Goal: Communication & Community: Share content

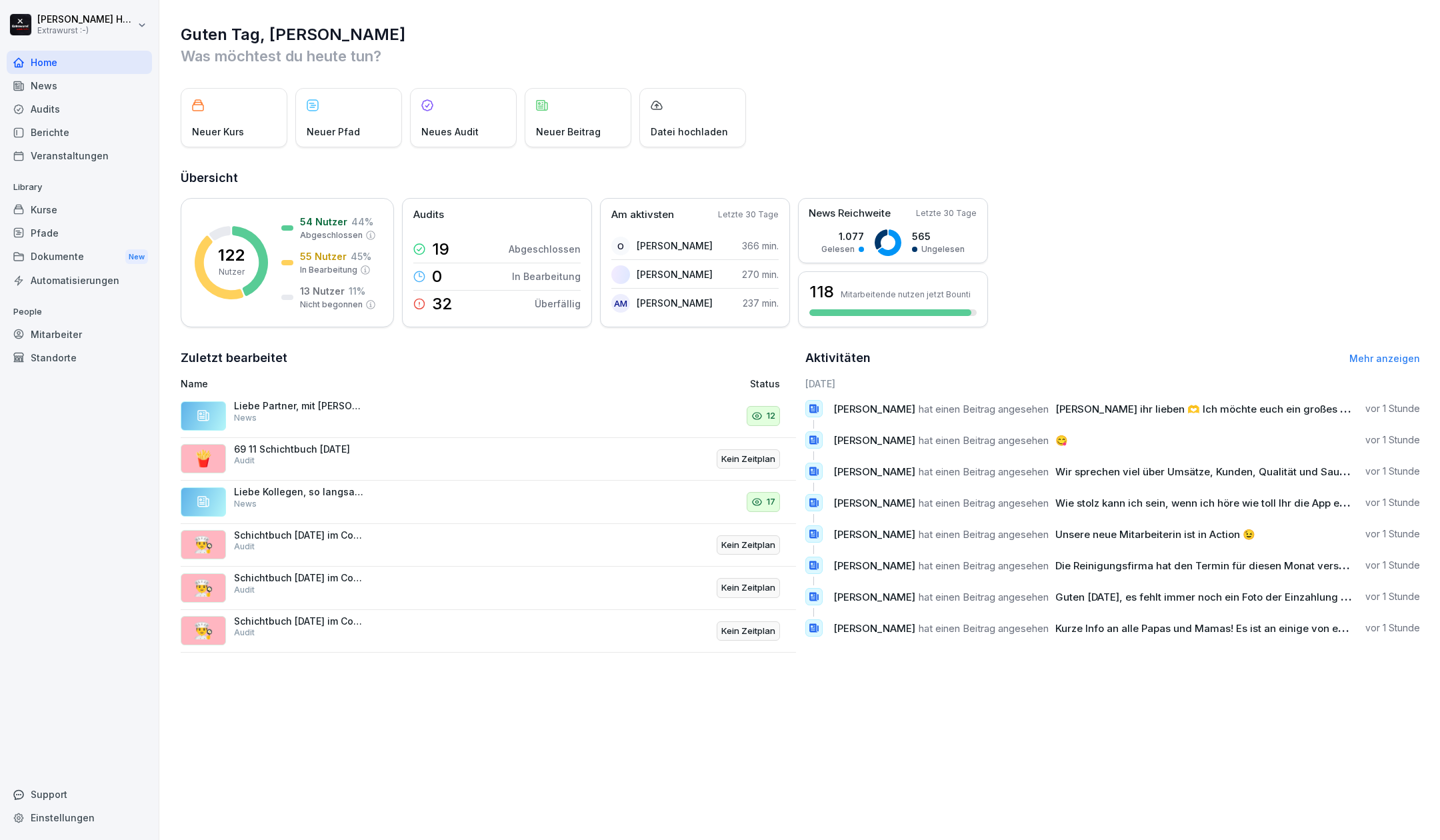
click at [56, 89] on div "News" at bounding box center [78, 85] width 145 height 23
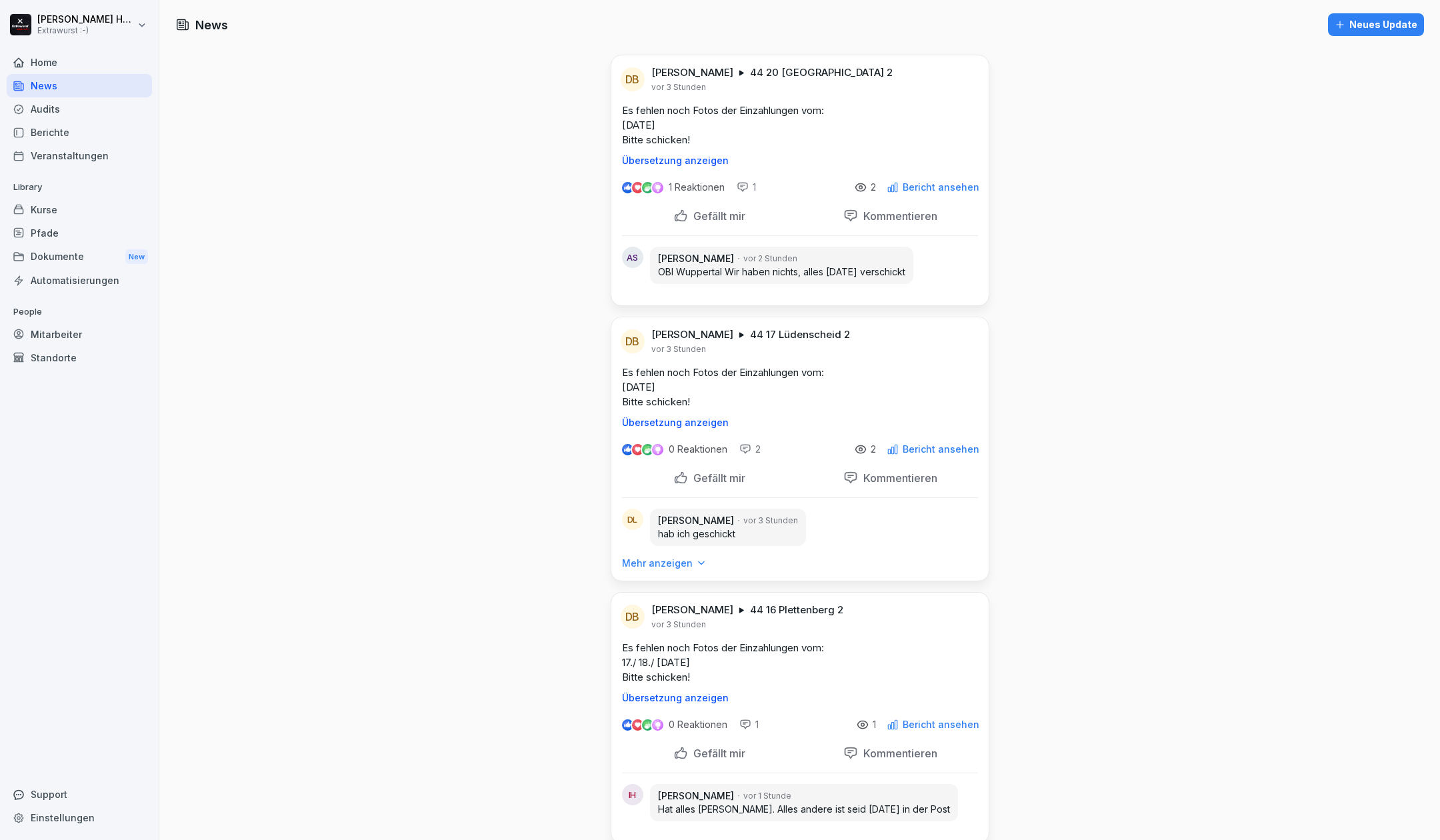
click at [1335, 27] on icon "button" at bounding box center [1340, 25] width 11 height 11
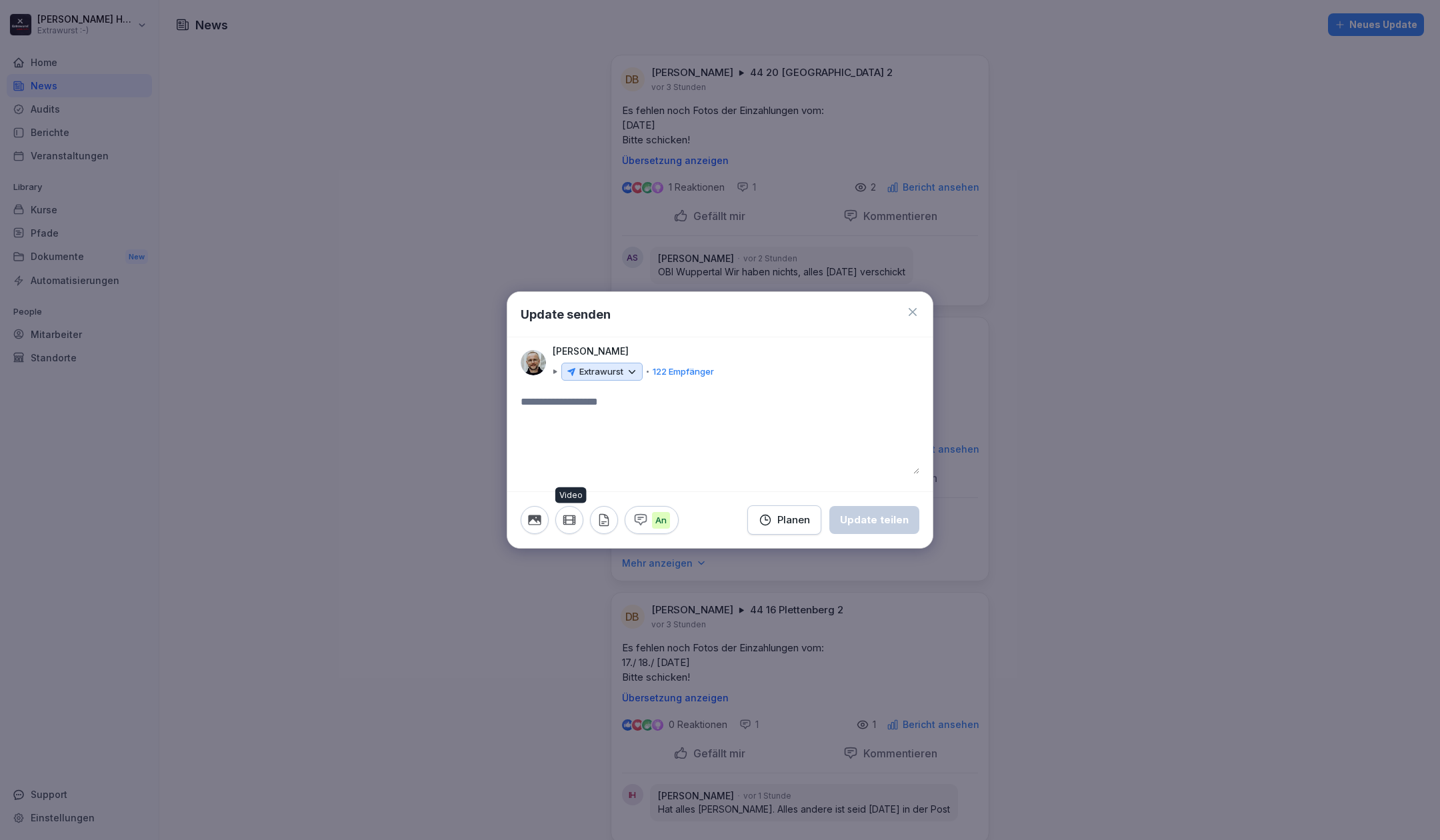
click at [574, 520] on icon "button" at bounding box center [569, 521] width 12 height 9
click at [761, 400] on textarea at bounding box center [720, 434] width 399 height 80
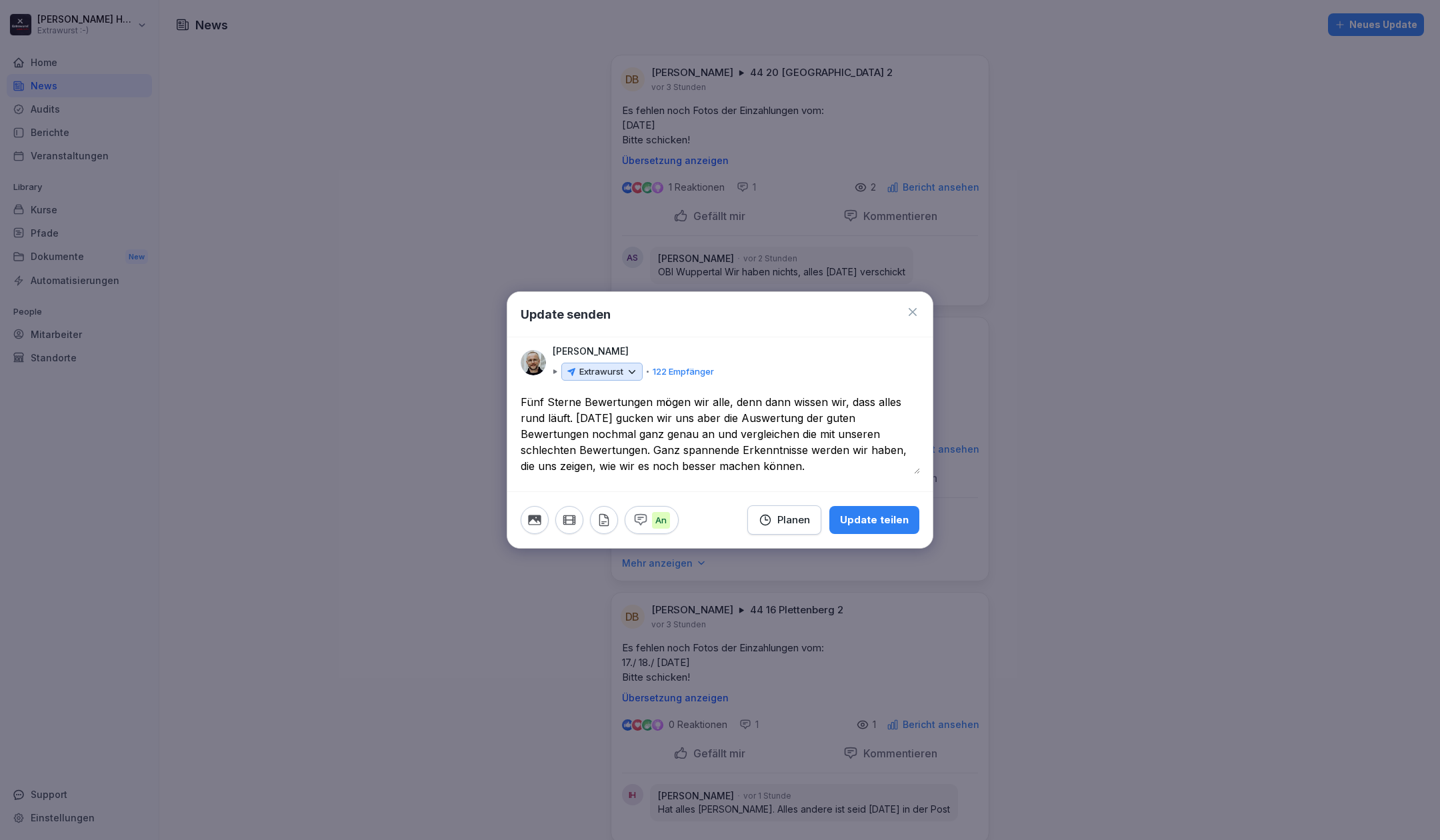
type textarea "**********"
drag, startPoint x: 779, startPoint y: 469, endPoint x: 512, endPoint y: 384, distance: 280.2
click at [512, 384] on div "**********" at bounding box center [719, 420] width 426 height 258
click at [568, 517] on icon "button" at bounding box center [570, 520] width 14 height 14
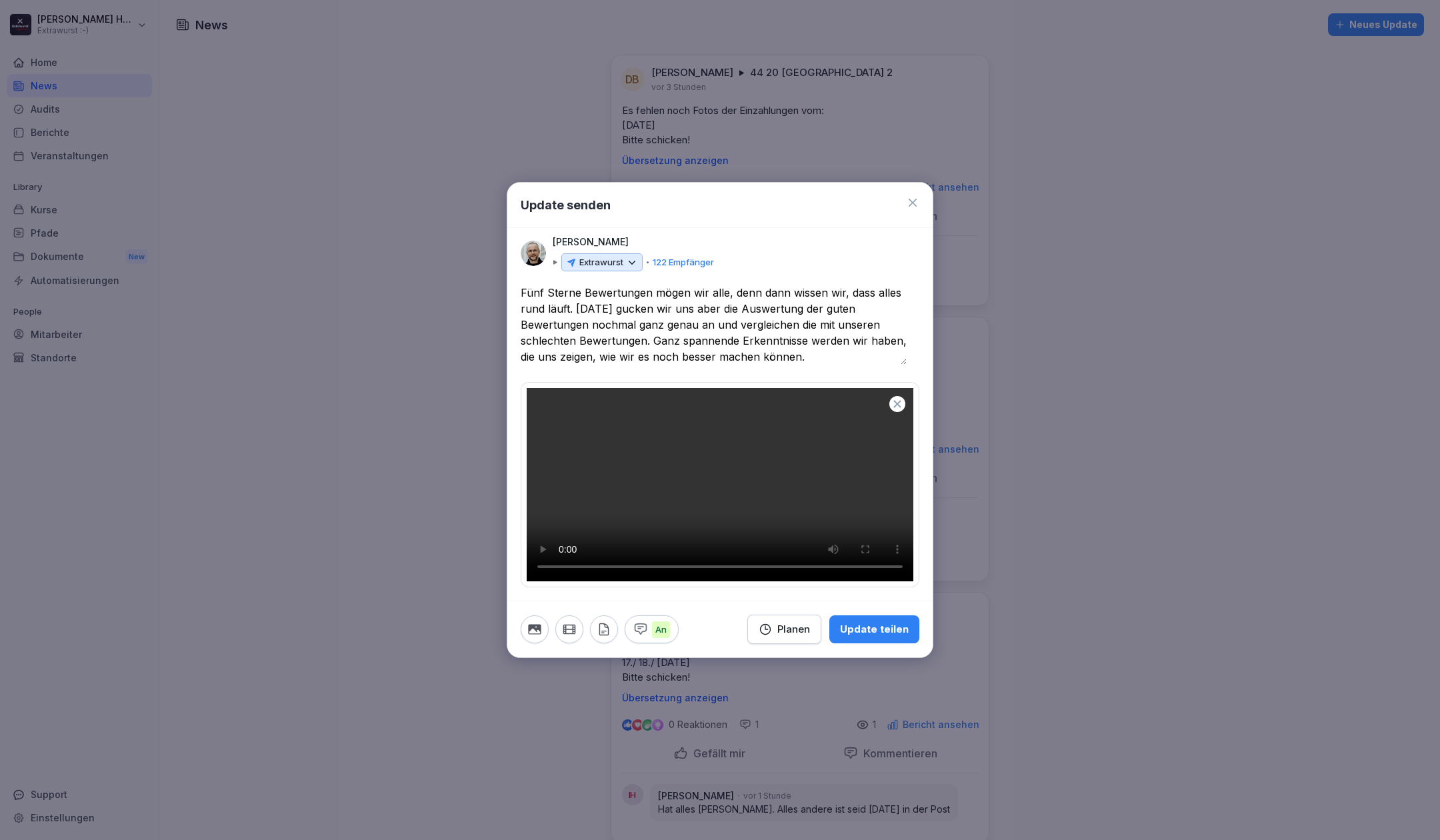
click at [775, 636] on div "Planen" at bounding box center [785, 629] width 52 height 14
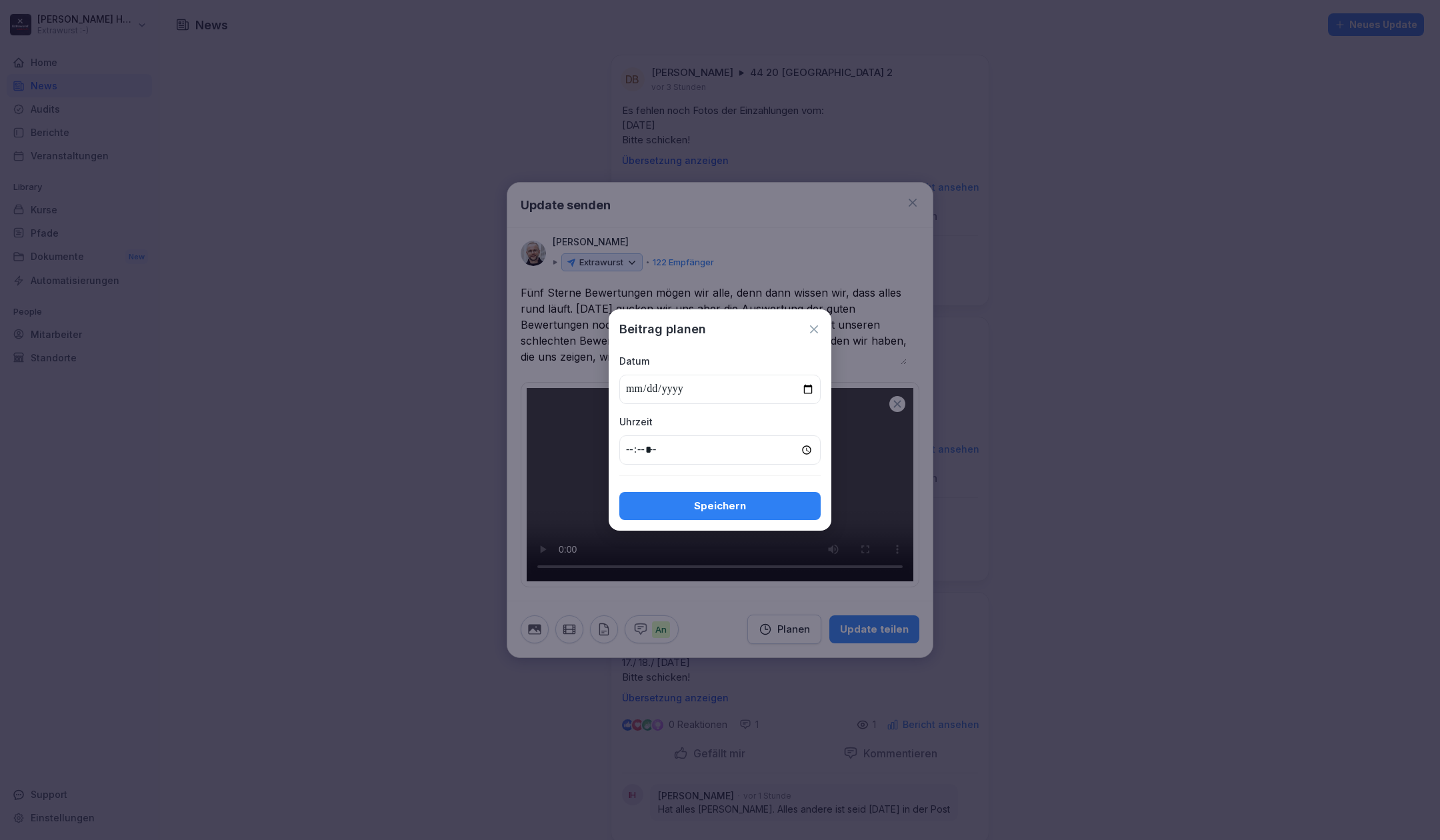
type input "**********"
type input "*****"
click at [727, 505] on div "Speichern" at bounding box center [720, 505] width 180 height 14
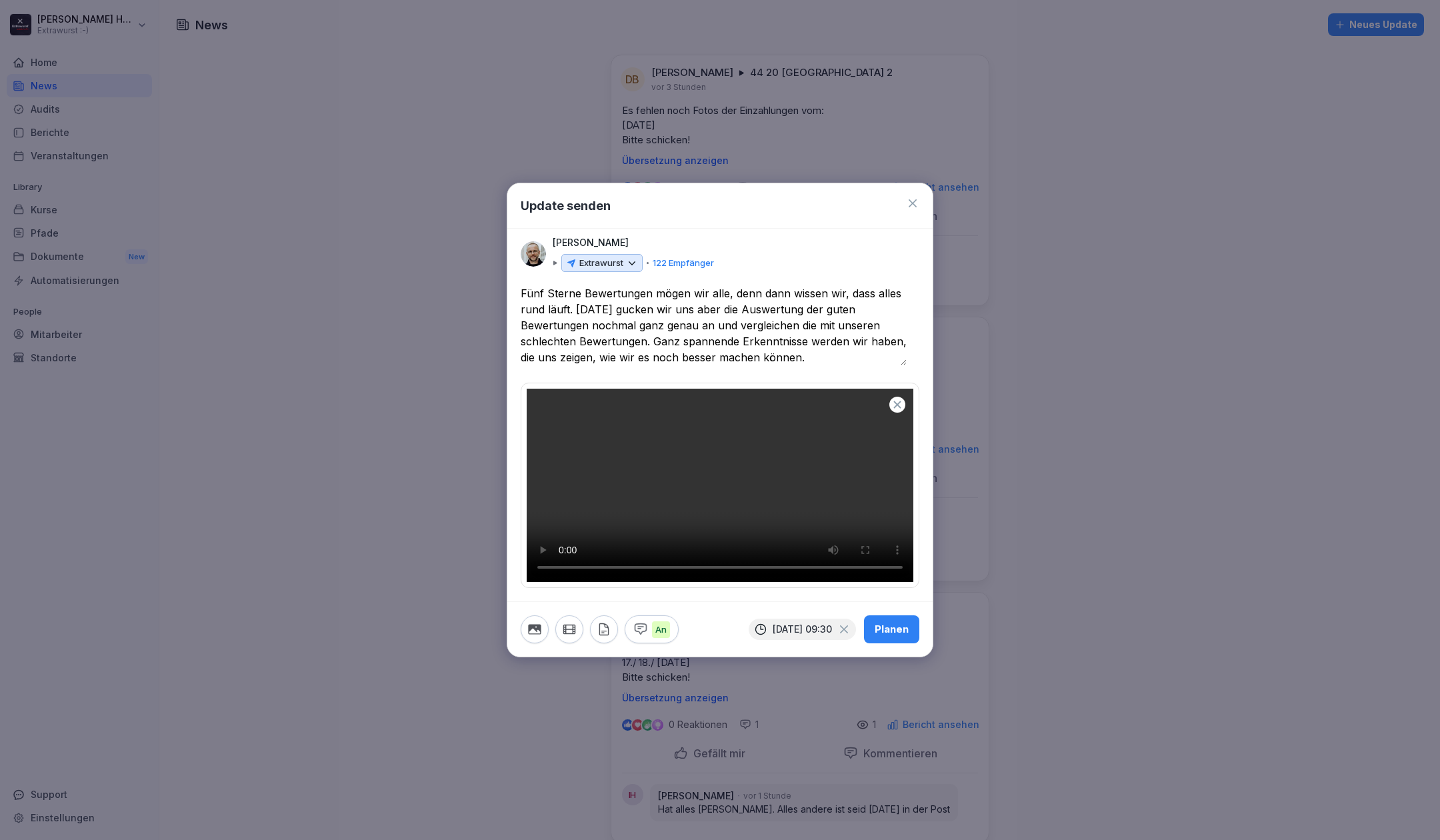
click at [886, 636] on div "Planen" at bounding box center [892, 629] width 34 height 14
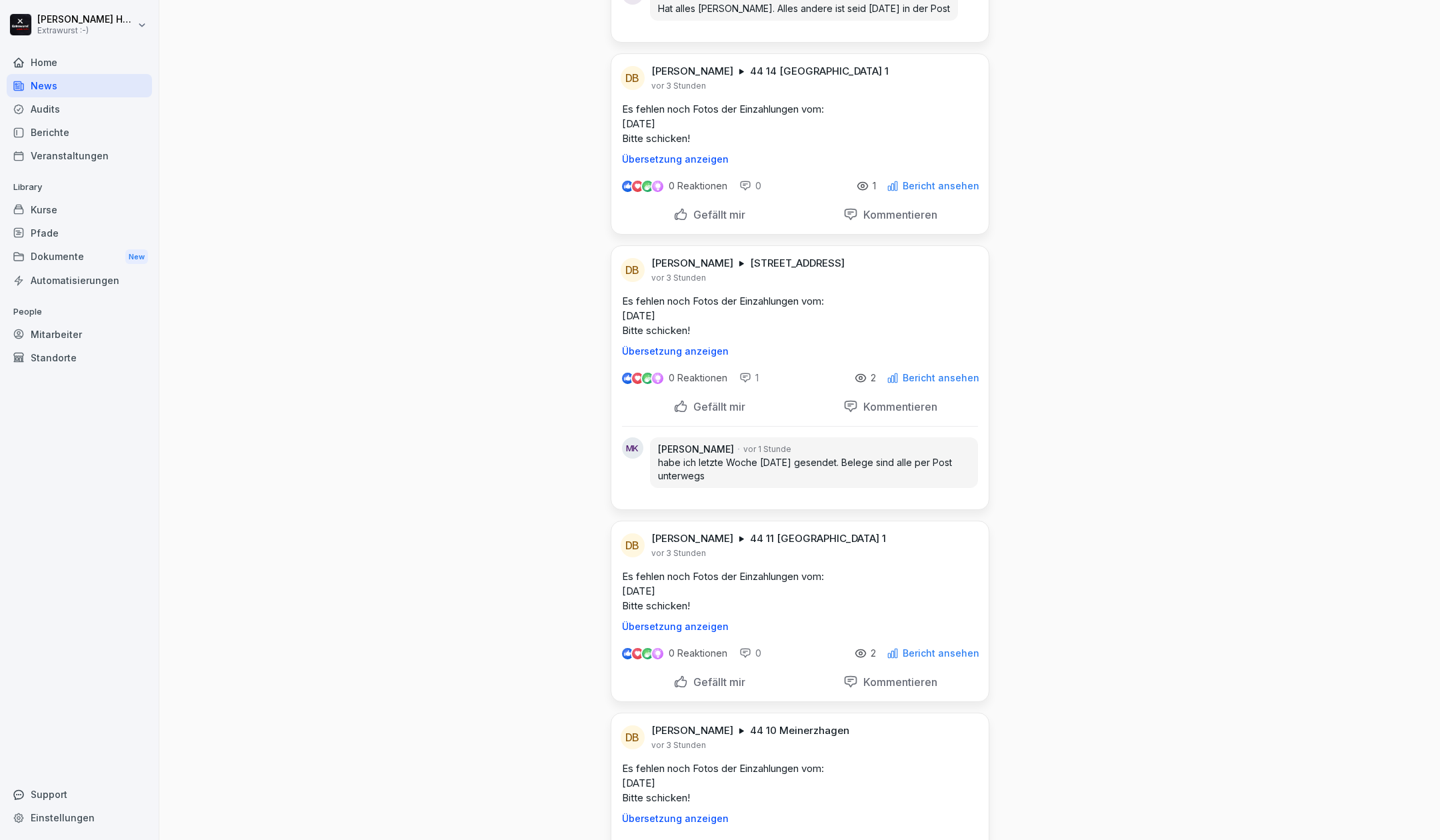
scroll to position [1211, 0]
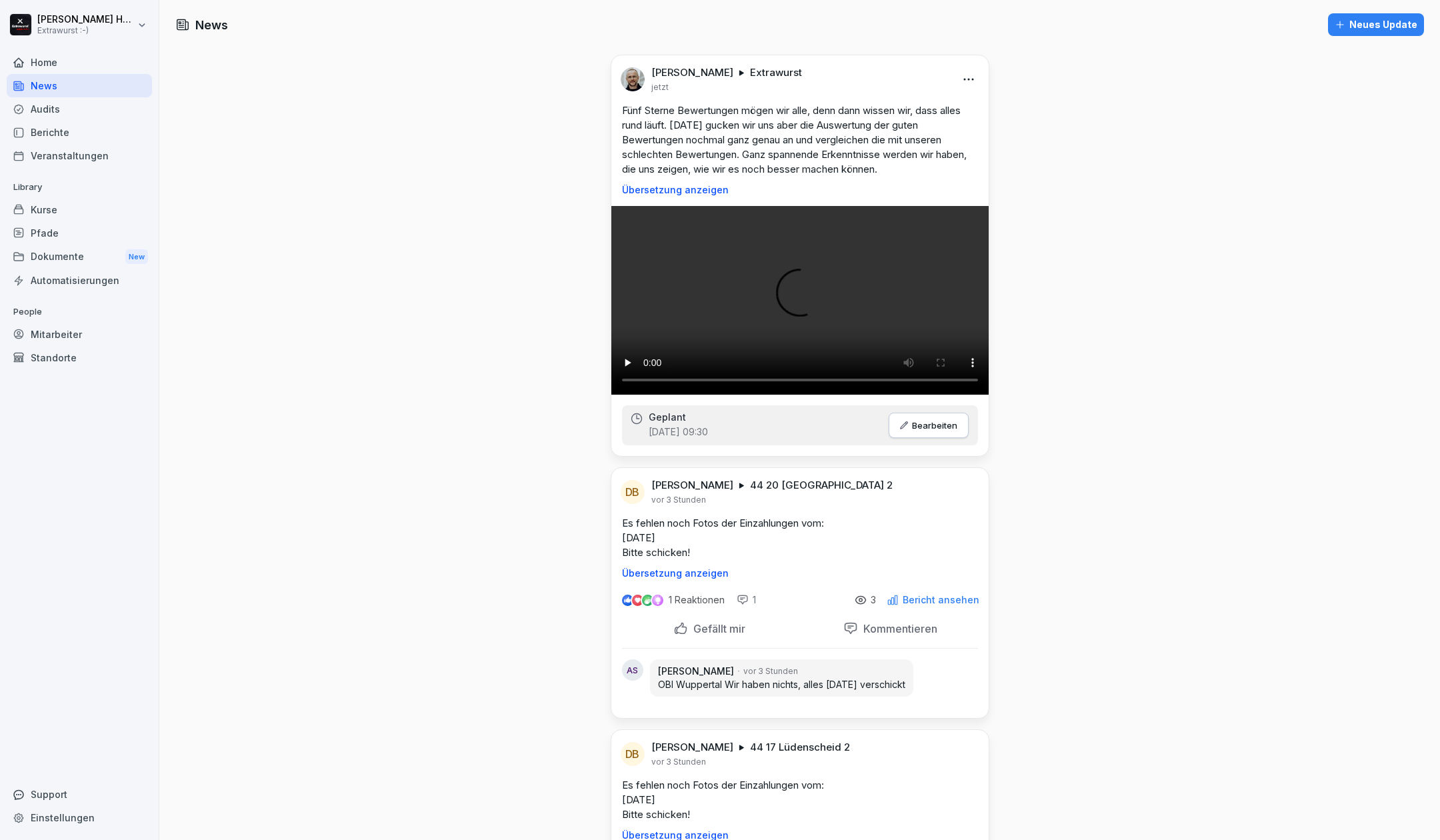
click at [58, 109] on div "Audits" at bounding box center [78, 109] width 145 height 23
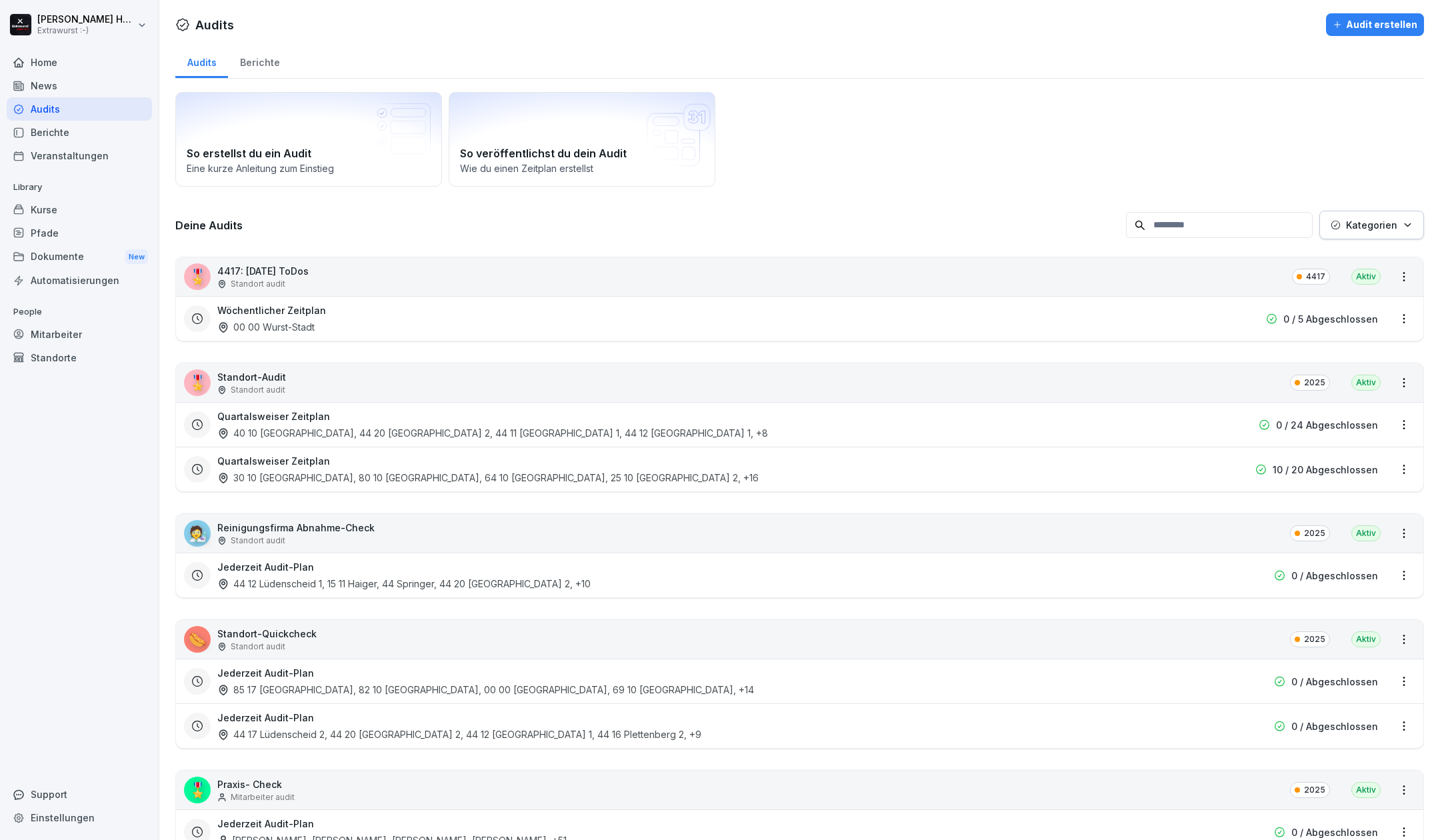
click at [39, 67] on div "Home" at bounding box center [78, 62] width 145 height 23
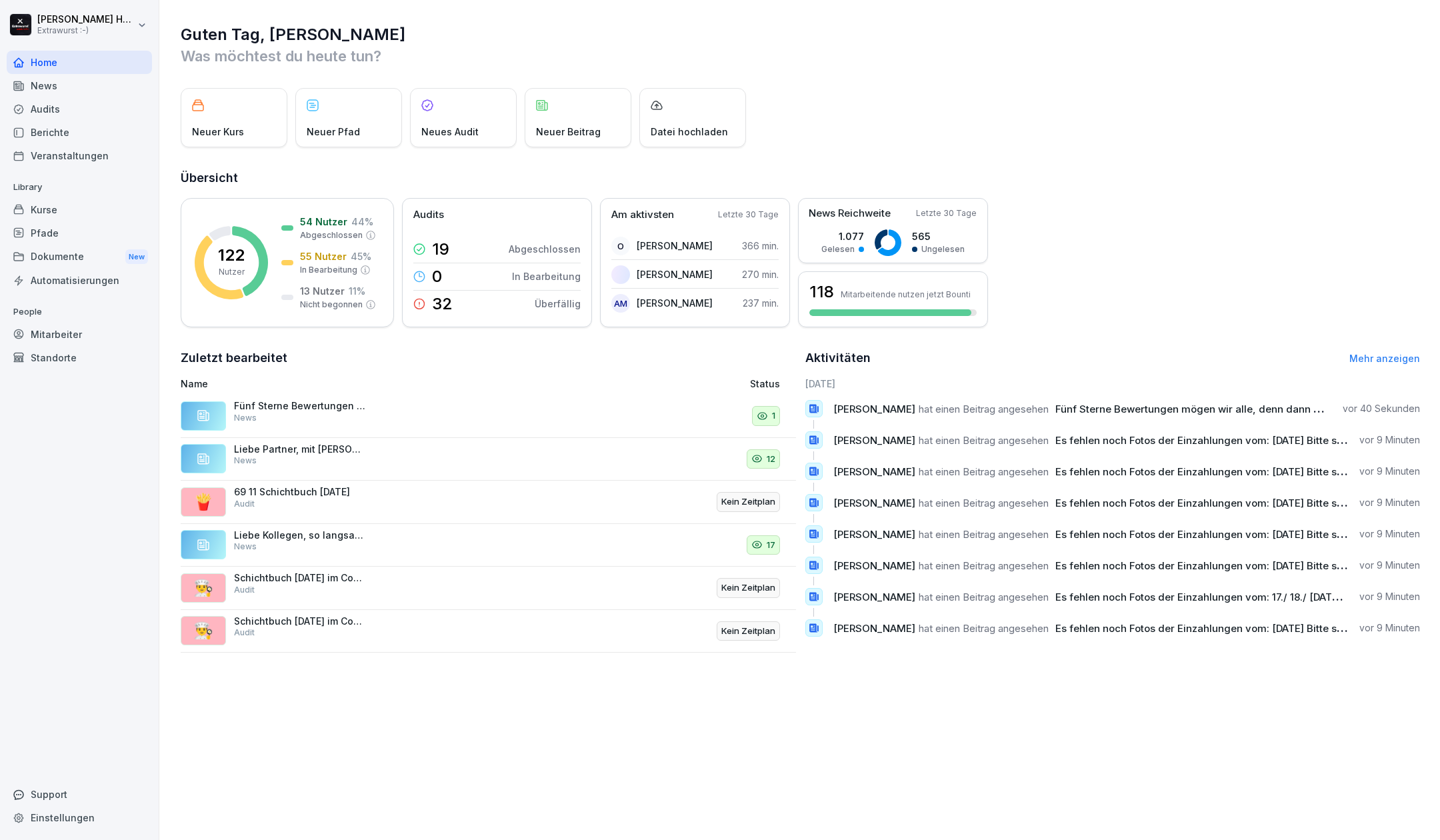
click at [64, 86] on div "News" at bounding box center [78, 85] width 145 height 23
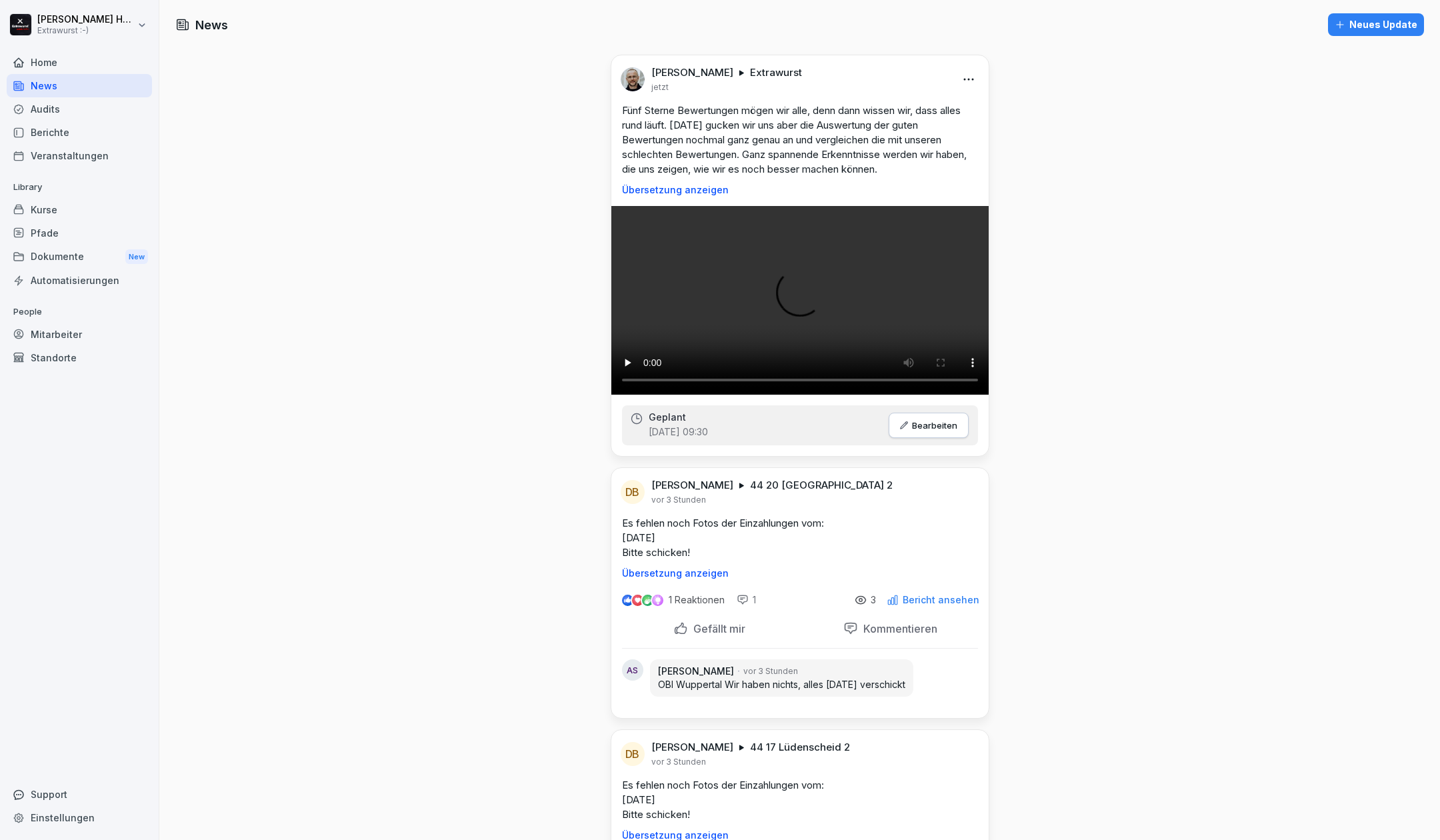
click at [961, 81] on html "Kim Hagebaum Extrawurst :-) Home News Audits Berichte Veranstaltungen Library K…" at bounding box center [720, 420] width 1440 height 840
click at [862, 110] on div "Bearbeiten" at bounding box center [889, 108] width 165 height 27
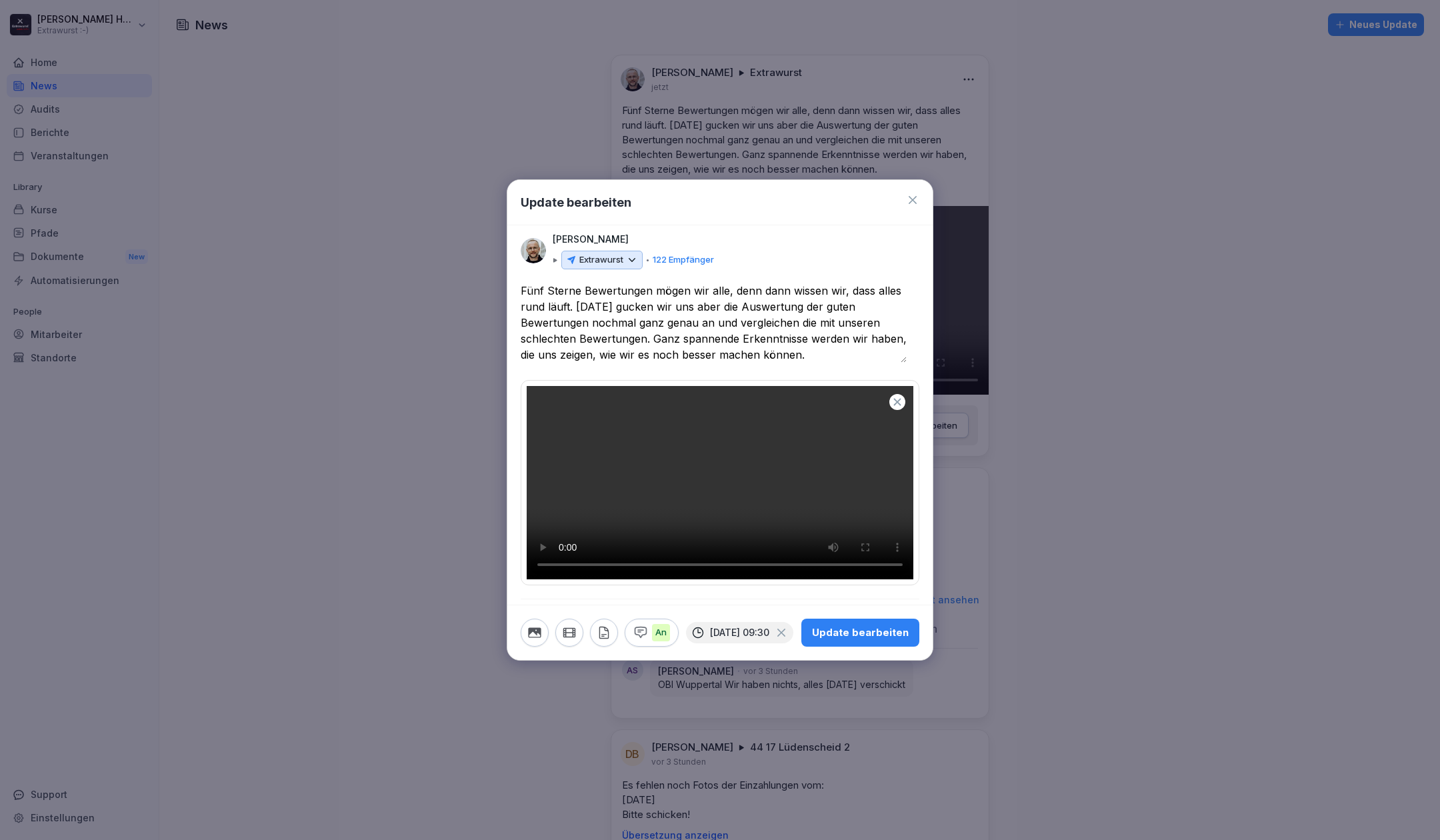
click at [894, 398] on icon "button" at bounding box center [898, 401] width 7 height 7
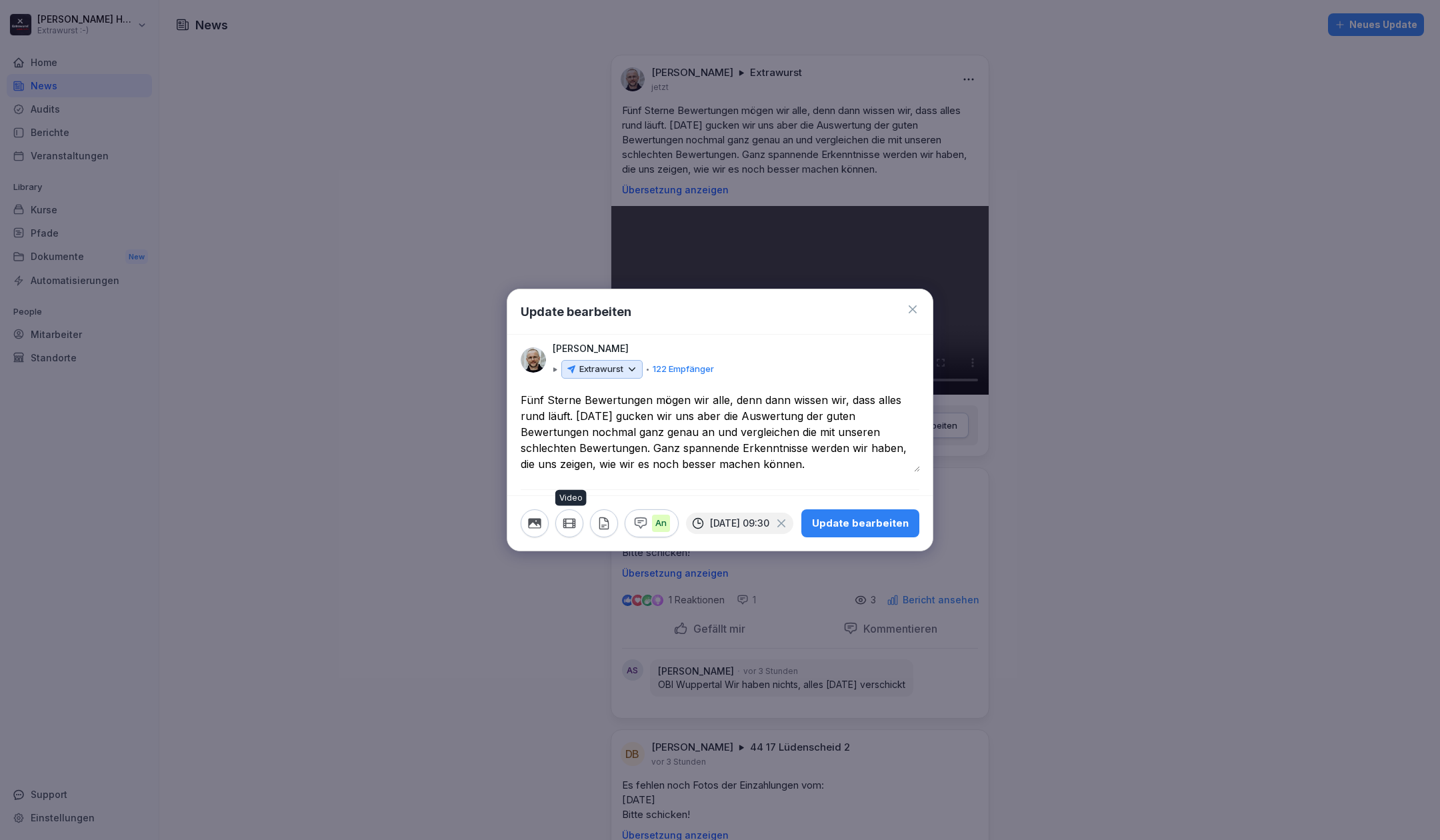
click at [568, 525] on icon "button" at bounding box center [570, 523] width 14 height 14
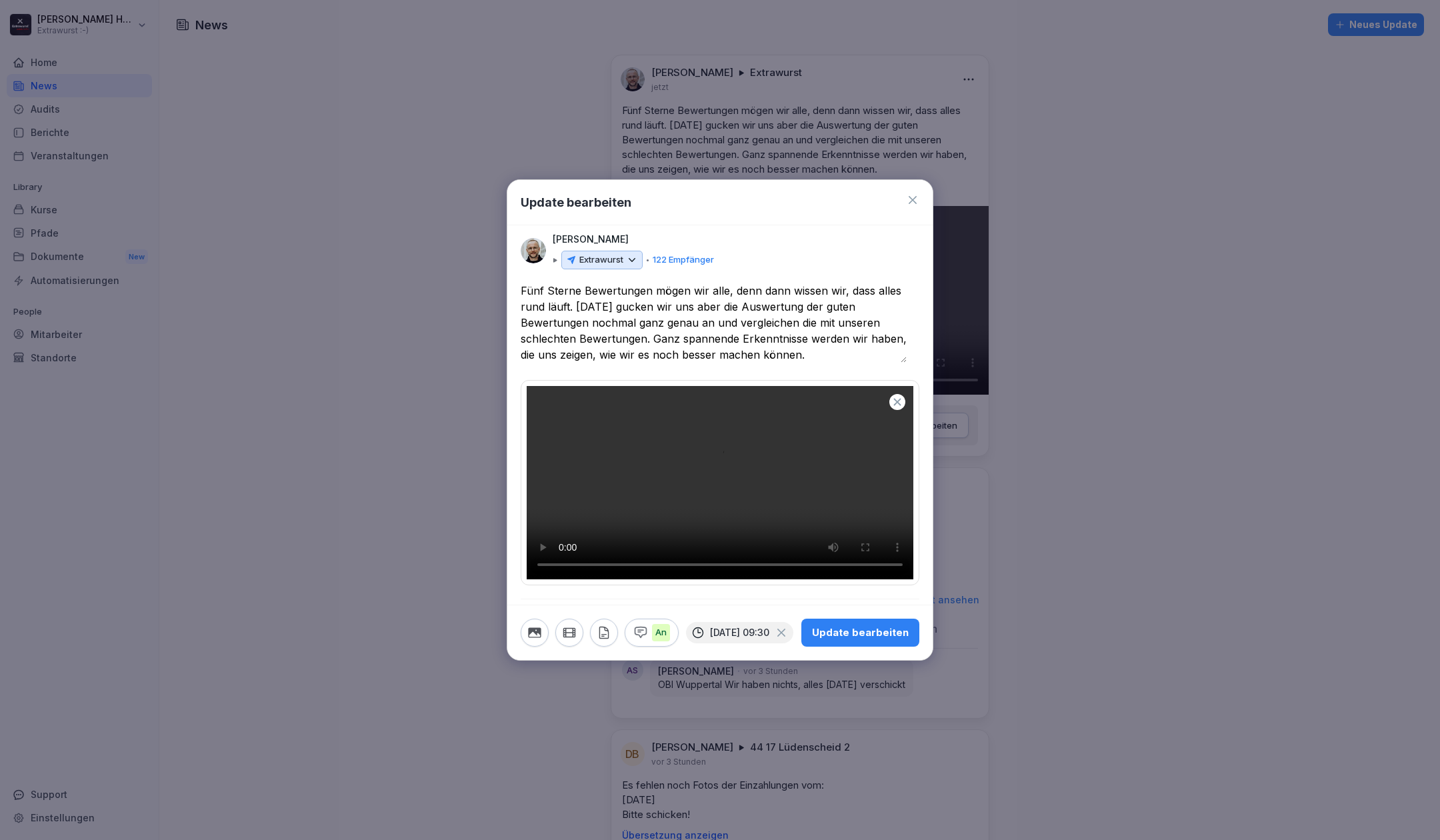
scroll to position [217, 0]
click at [848, 640] on div "Update bearbeiten" at bounding box center [861, 633] width 97 height 14
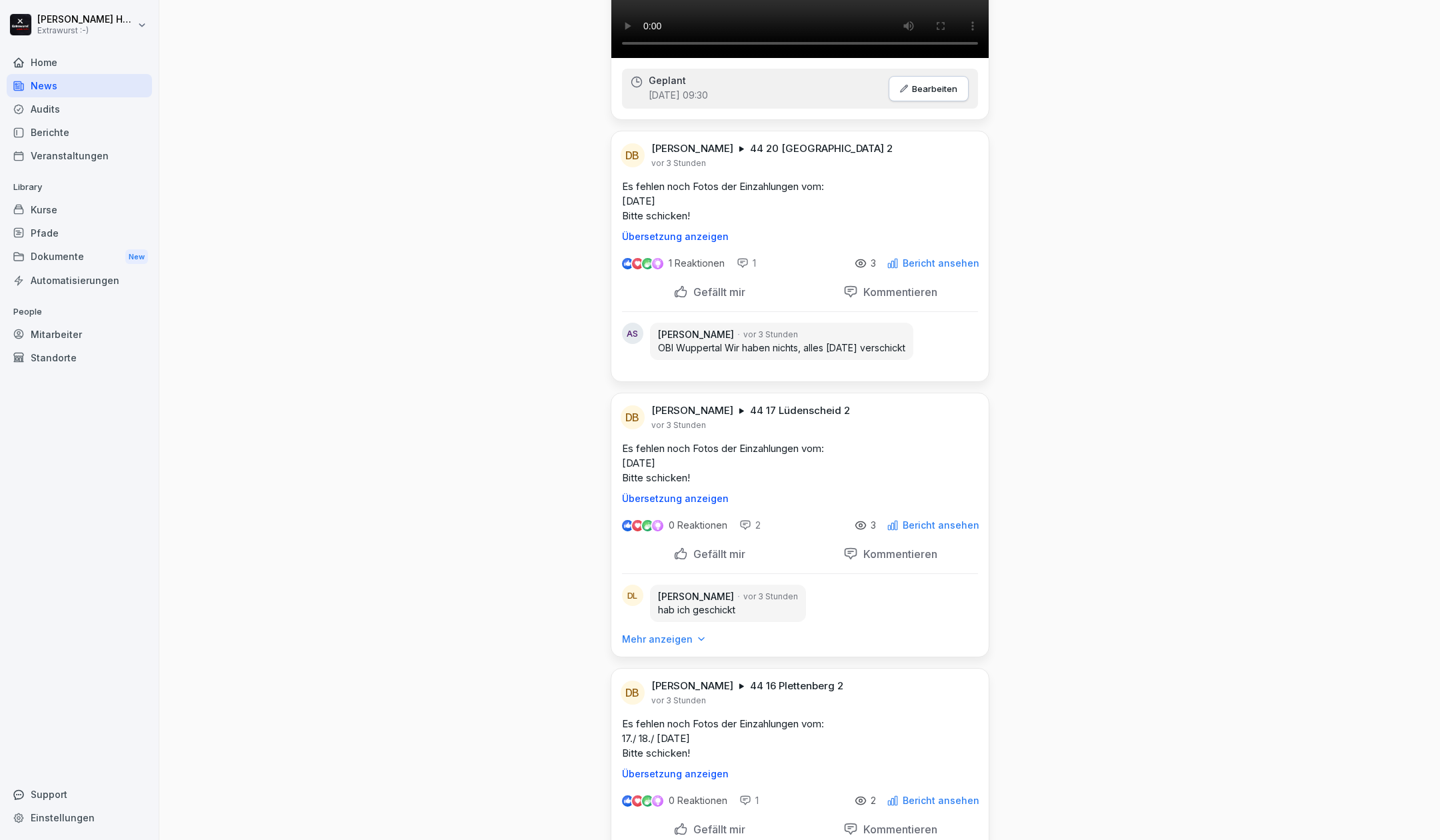
scroll to position [0, 0]
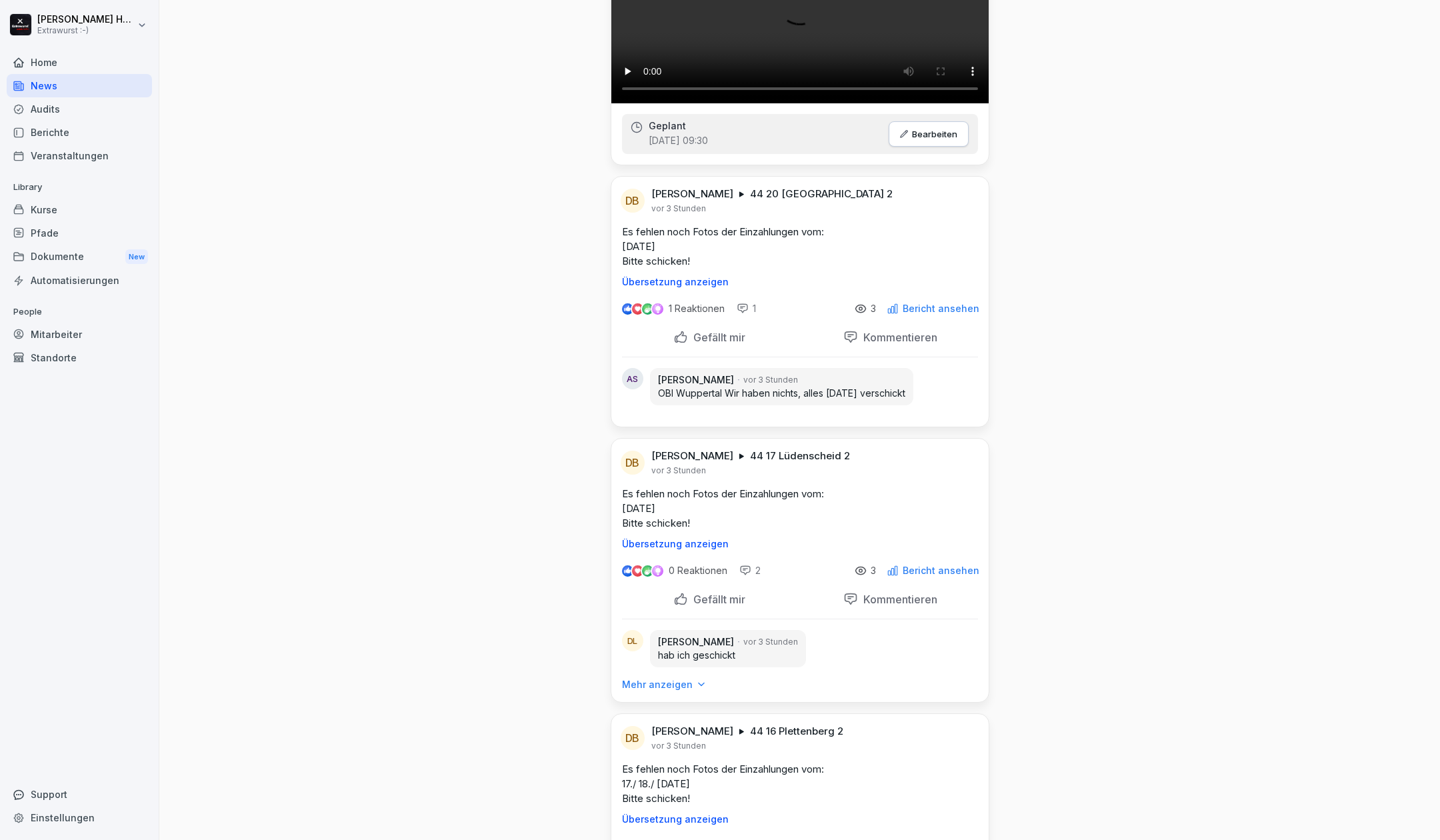
scroll to position [292, 0]
